Goal: Task Accomplishment & Management: Manage account settings

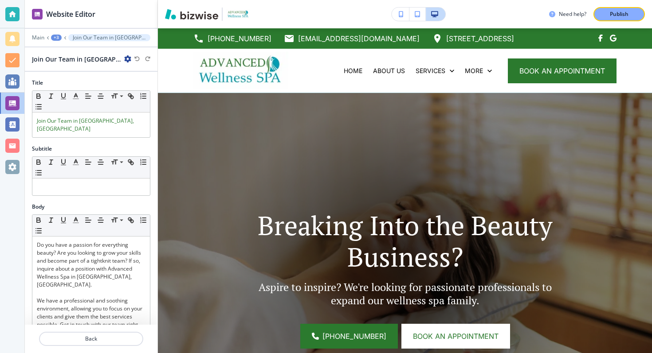
scroll to position [344, 0]
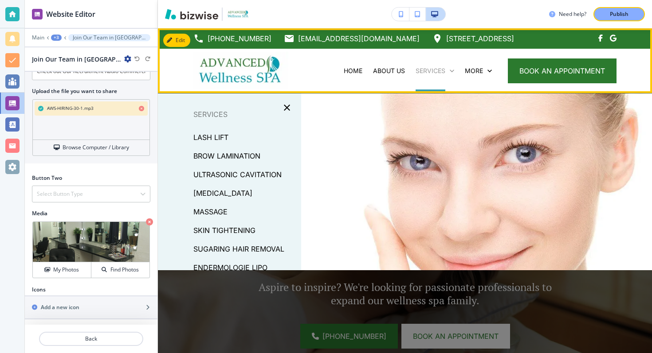
click at [425, 69] on p "SERVICES" at bounding box center [431, 71] width 30 height 9
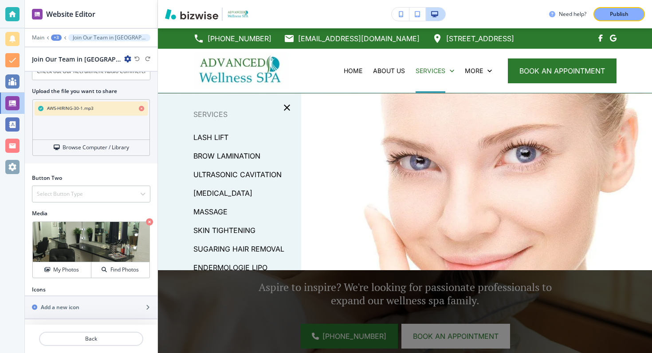
scroll to position [52, 0]
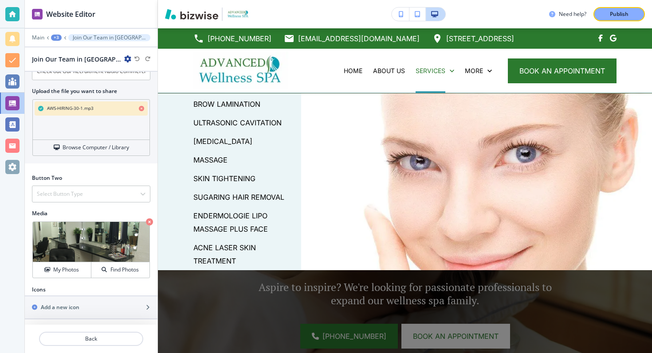
click at [208, 123] on p "ULTRASONIC CAVITATION" at bounding box center [237, 122] width 88 height 13
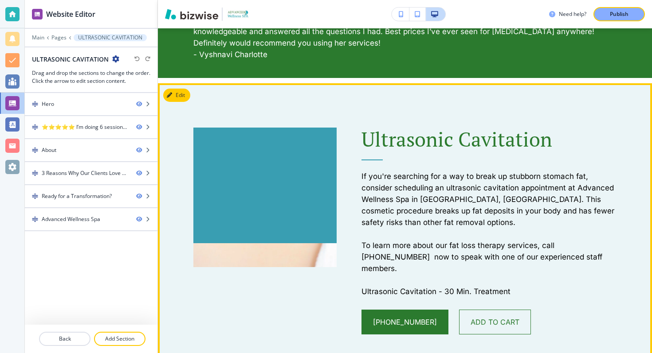
scroll to position [474, 0]
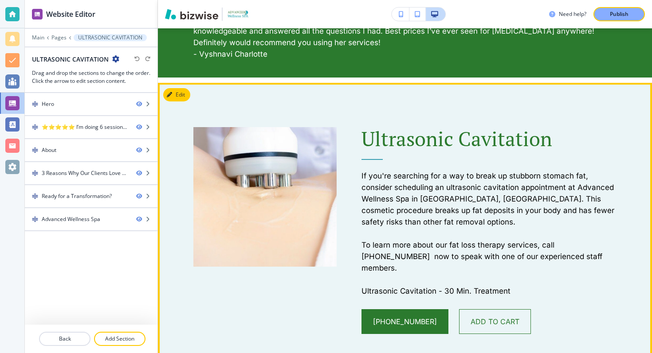
click at [180, 97] on button "Edit" at bounding box center [176, 94] width 27 height 13
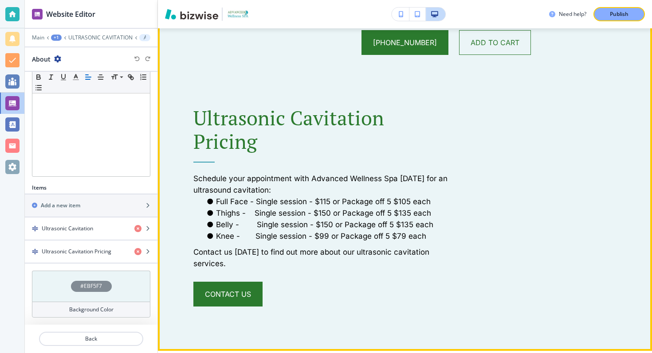
scroll to position [754, 0]
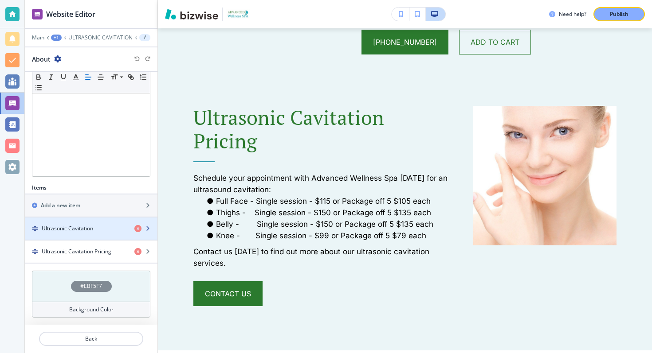
click at [149, 228] on icon "button" at bounding box center [147, 228] width 5 height 5
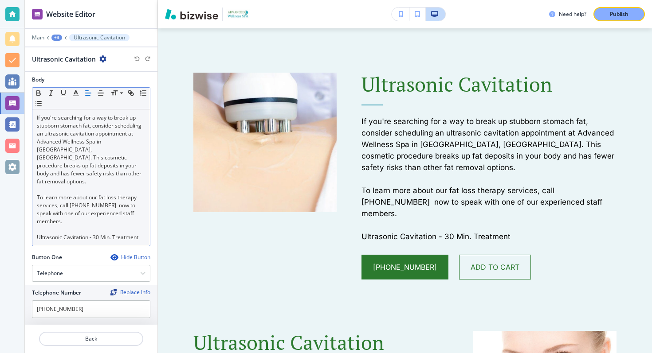
scroll to position [357, 0]
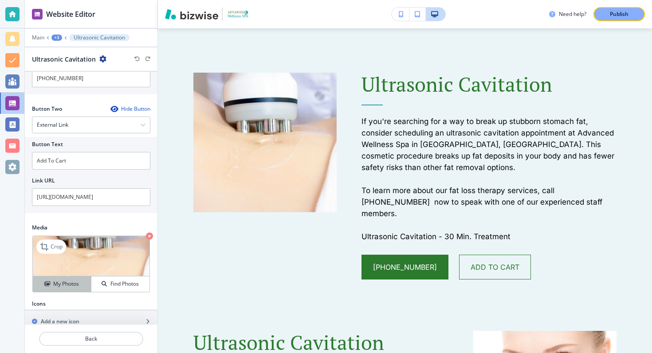
click at [67, 280] on h4 "My Photos" at bounding box center [66, 284] width 26 height 8
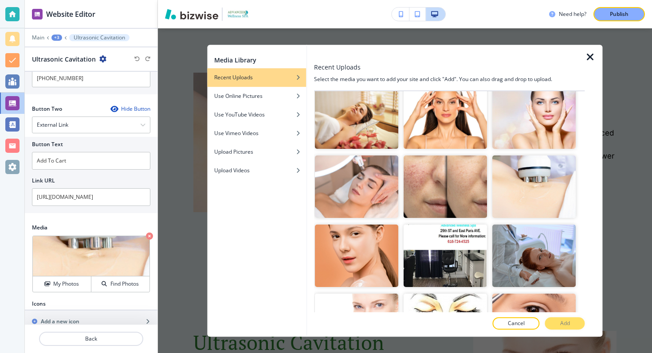
scroll to position [1456, 0]
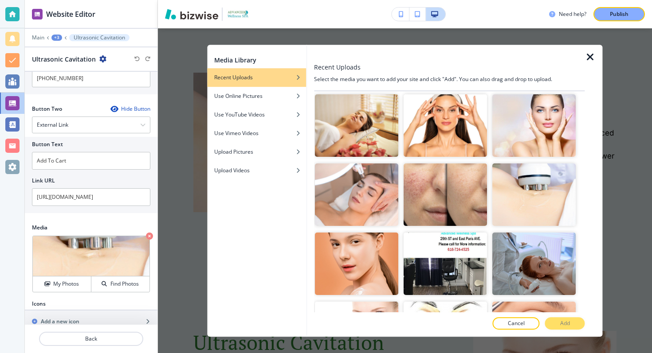
click at [596, 63] on div at bounding box center [594, 191] width 18 height 293
click at [592, 58] on icon "button" at bounding box center [590, 57] width 11 height 11
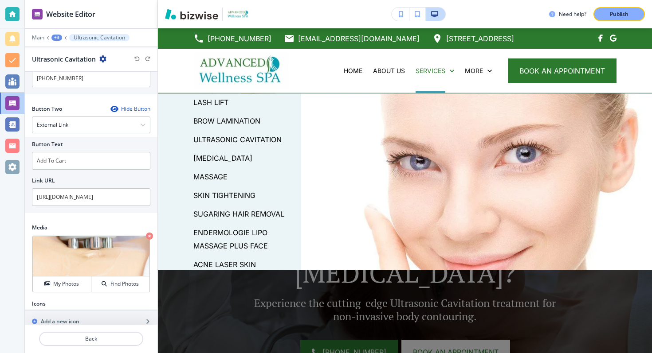
scroll to position [52, 0]
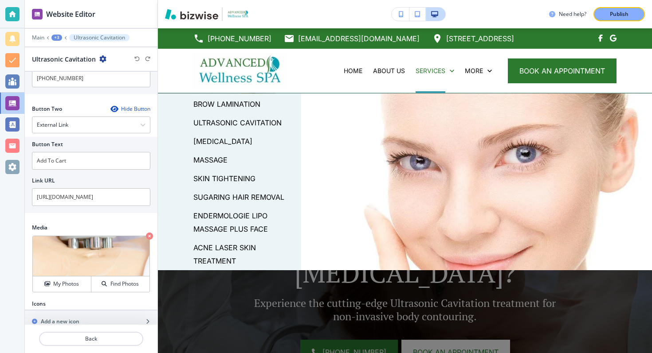
click at [217, 179] on p "SKIN TIGHTENING" at bounding box center [224, 178] width 62 height 13
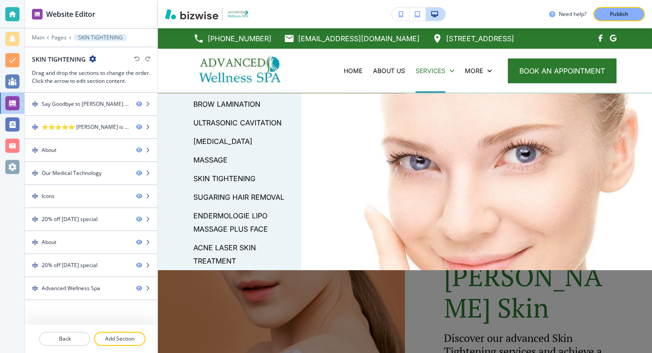
click at [225, 216] on p "ENDERMOLOGIE LIPO MASSAGE PLUS FACE" at bounding box center [243, 222] width 101 height 27
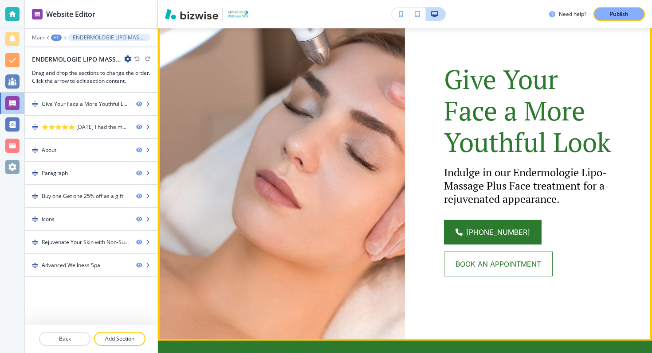
scroll to position [0, 0]
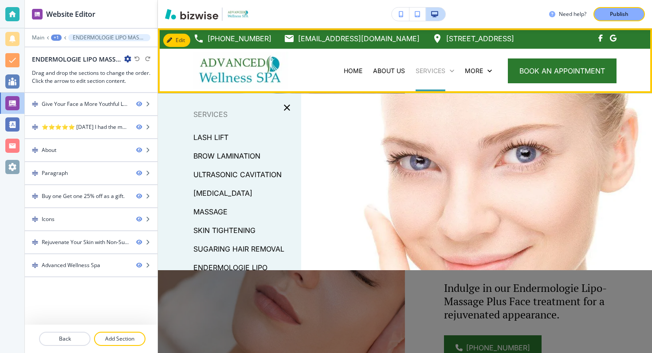
click at [425, 71] on p "SERVICES" at bounding box center [431, 71] width 30 height 9
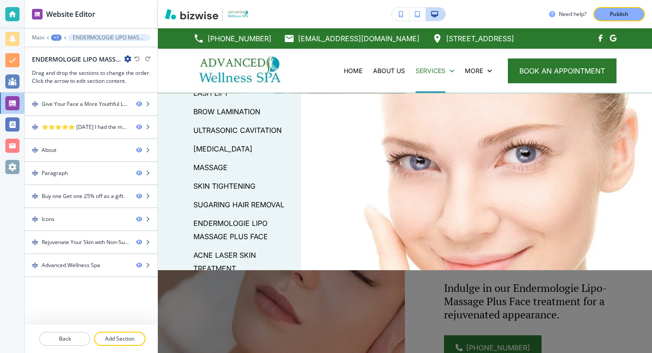
scroll to position [52, 0]
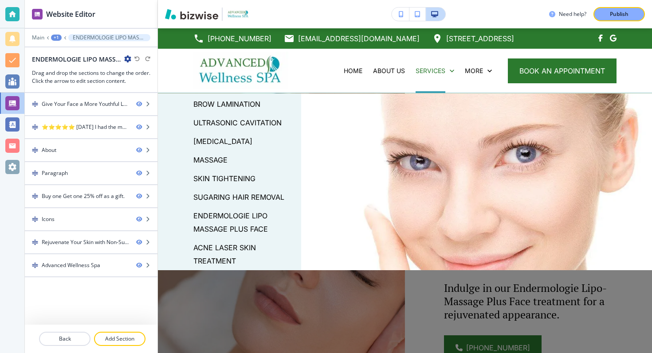
click at [237, 188] on div "SUGARING HAIR REMOVAL" at bounding box center [229, 197] width 143 height 19
click at [237, 194] on p "SUGARING HAIR REMOVAL" at bounding box center [238, 197] width 91 height 13
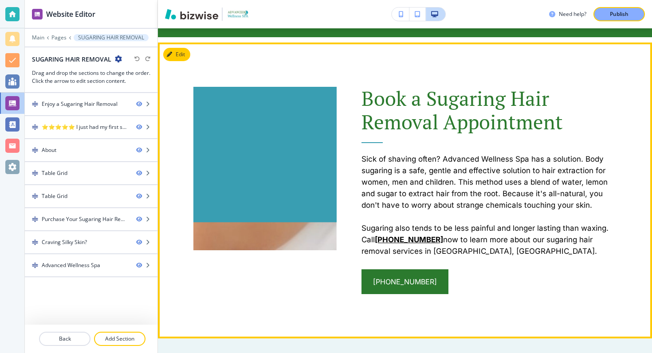
scroll to position [517, 0]
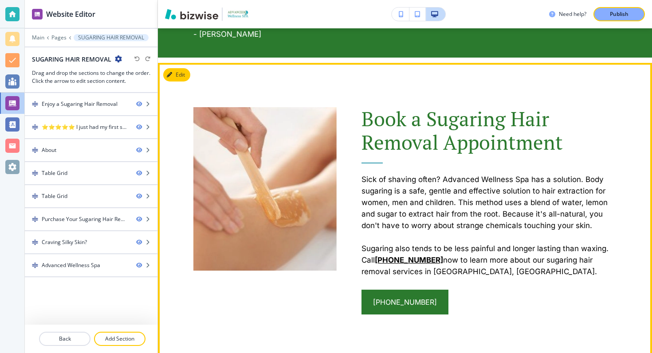
click at [179, 82] on button "Edit" at bounding box center [176, 74] width 27 height 13
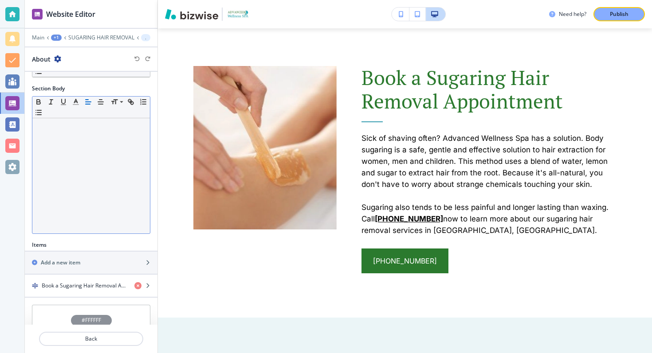
scroll to position [151, 0]
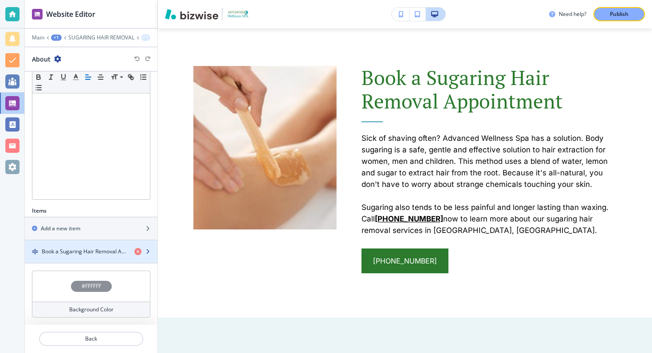
click at [145, 253] on icon "button" at bounding box center [147, 251] width 5 height 5
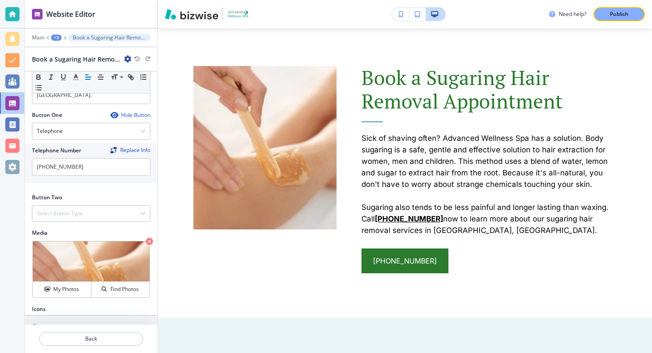
scroll to position [273, 0]
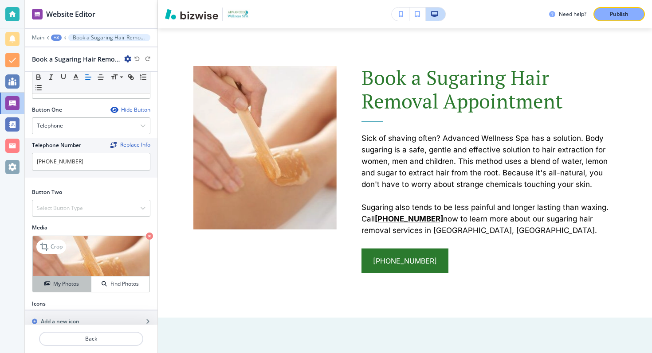
click at [64, 277] on button "My Photos" at bounding box center [62, 285] width 59 height 16
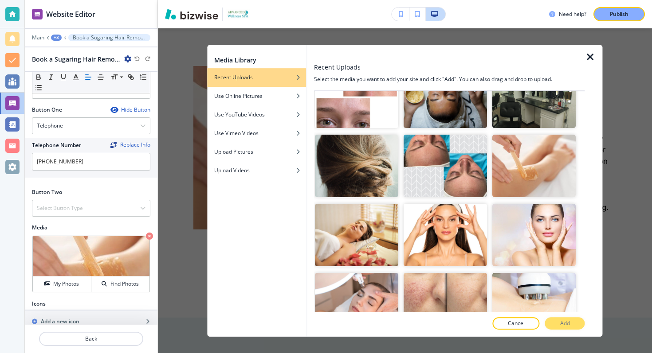
scroll to position [1322, 0]
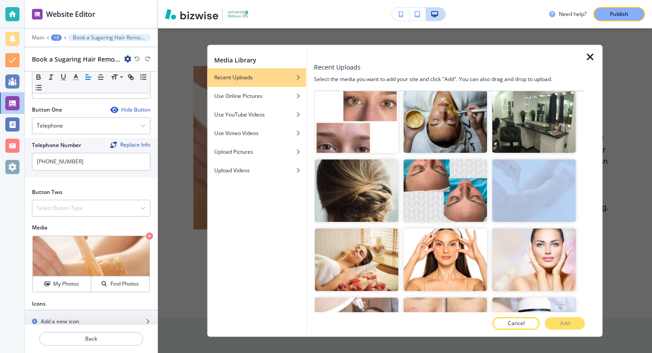
click at [585, 61] on icon "button" at bounding box center [590, 57] width 11 height 11
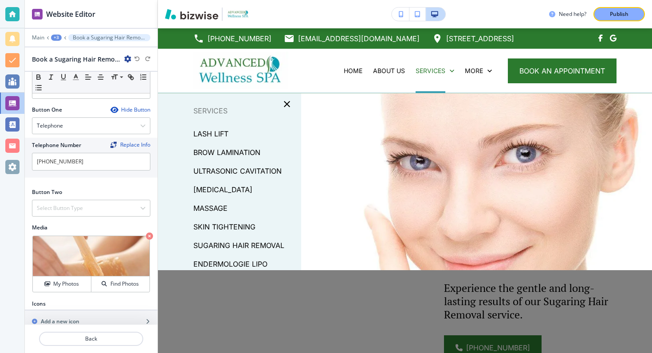
scroll to position [0, 0]
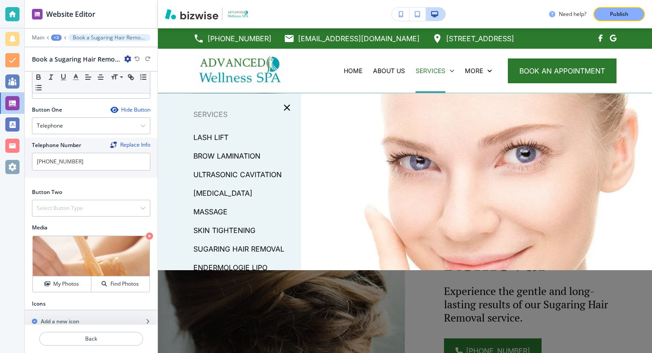
click at [213, 137] on p "LASH LIFT" at bounding box center [210, 137] width 35 height 13
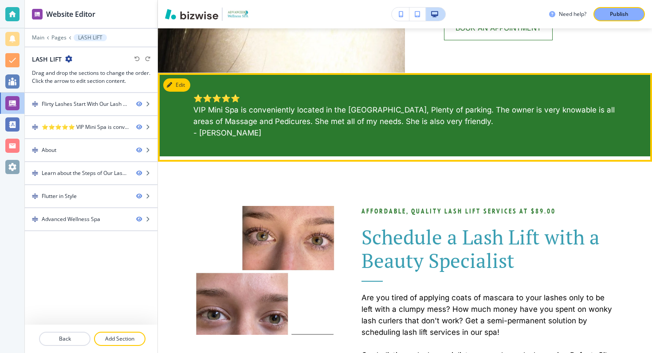
scroll to position [384, 0]
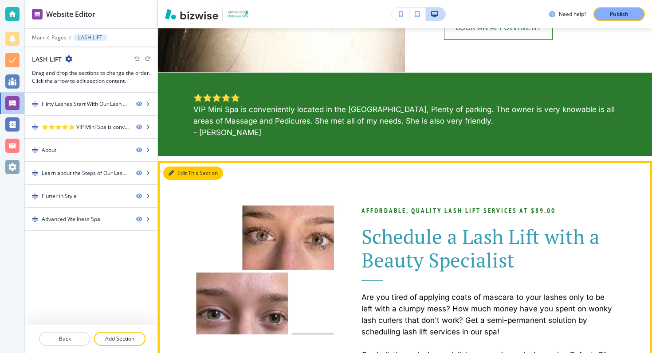
click at [182, 174] on button "Edit This Section" at bounding box center [193, 173] width 60 height 13
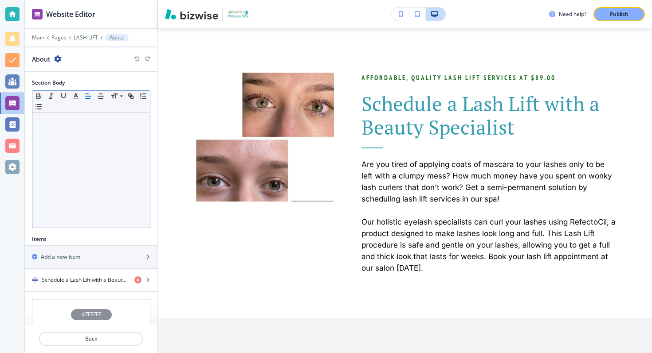
scroll to position [151, 0]
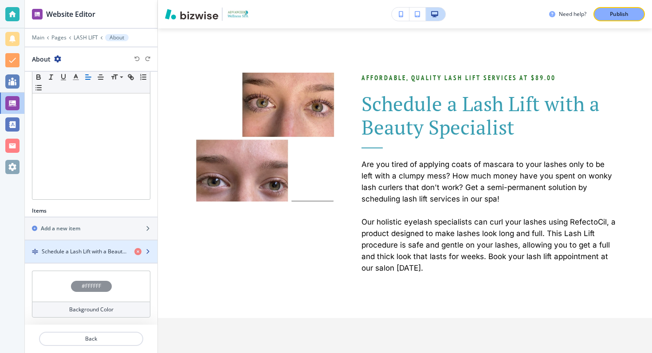
click at [71, 255] on h4 "Schedule a Lash Lift with a Beauty Specialist" at bounding box center [85, 252] width 86 height 8
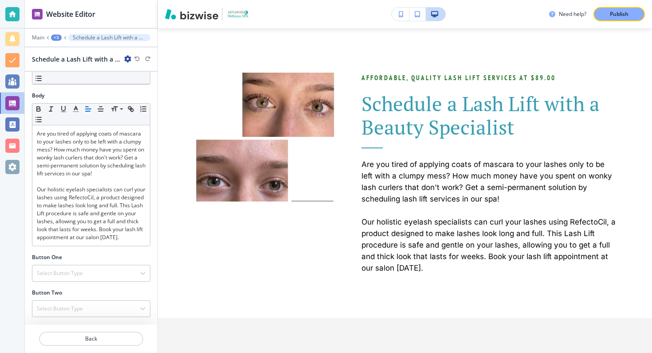
scroll to position [242, 0]
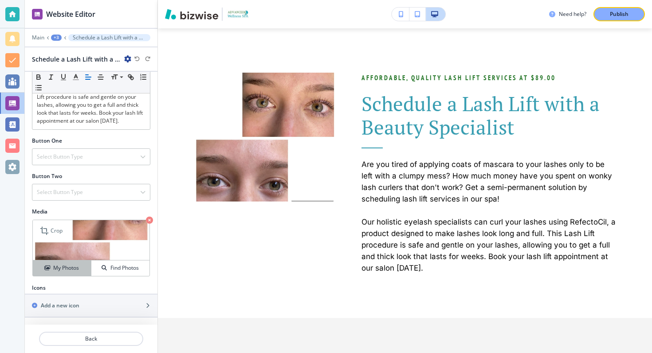
click at [69, 266] on h4 "My Photos" at bounding box center [66, 268] width 26 height 8
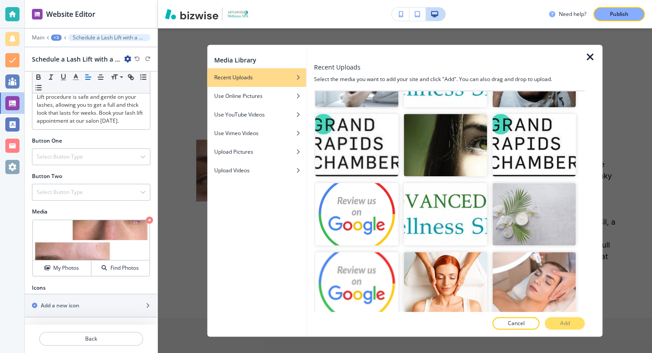
scroll to position [2203, 0]
